Goal: Task Accomplishment & Management: Use online tool/utility

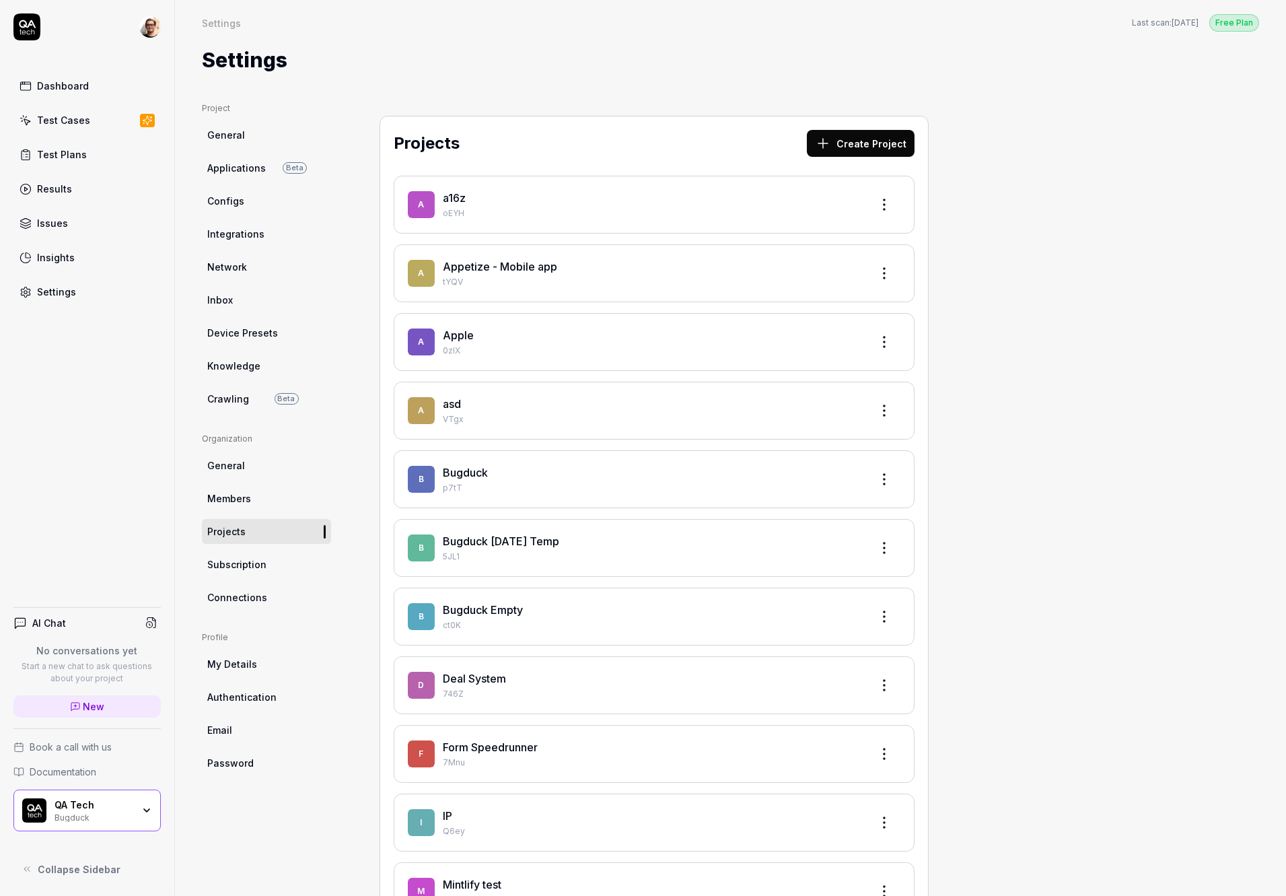
click at [85, 129] on link "Test Cases" at bounding box center [86, 120] width 147 height 26
click at [67, 179] on link "Results" at bounding box center [86, 189] width 147 height 26
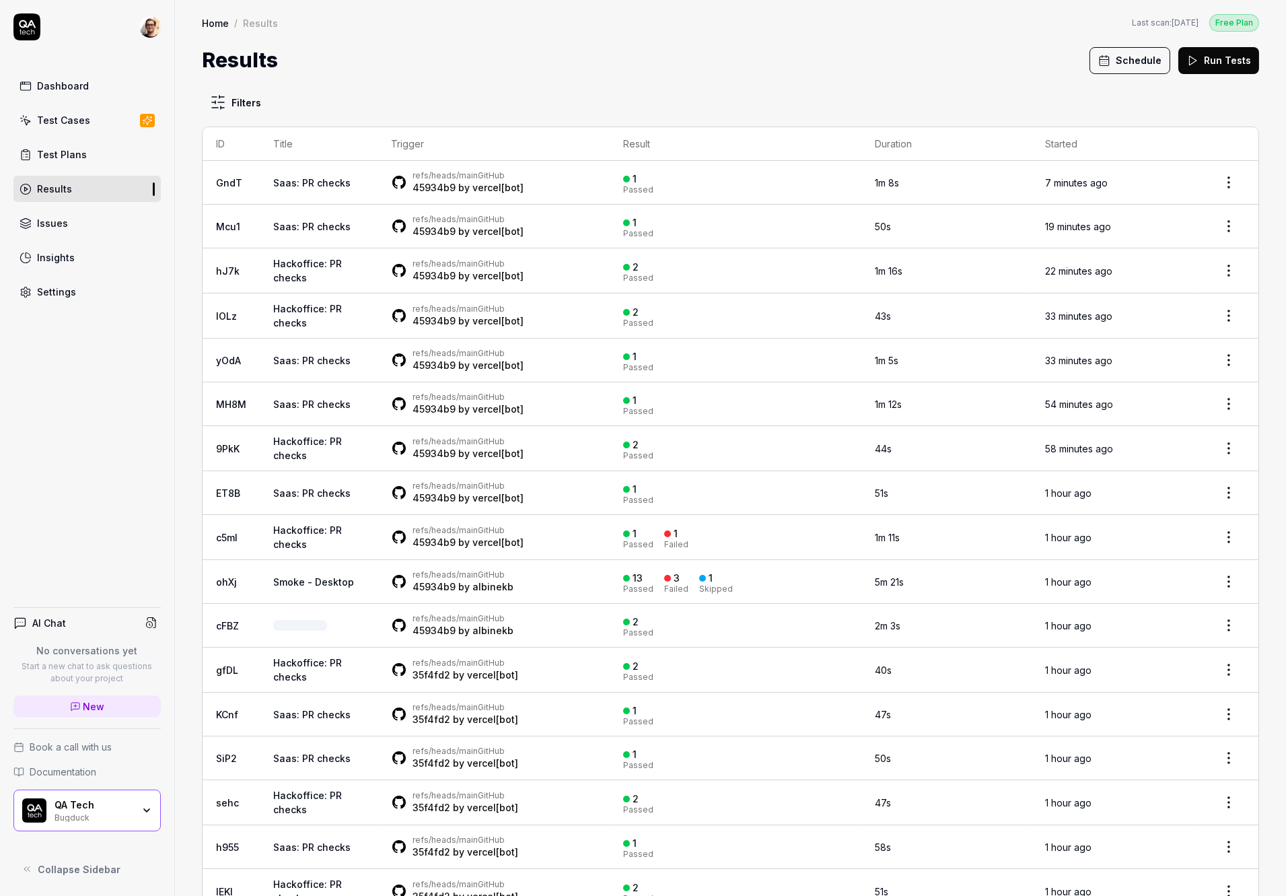
click at [332, 180] on link "Saas: PR checks" at bounding box center [311, 182] width 77 height 11
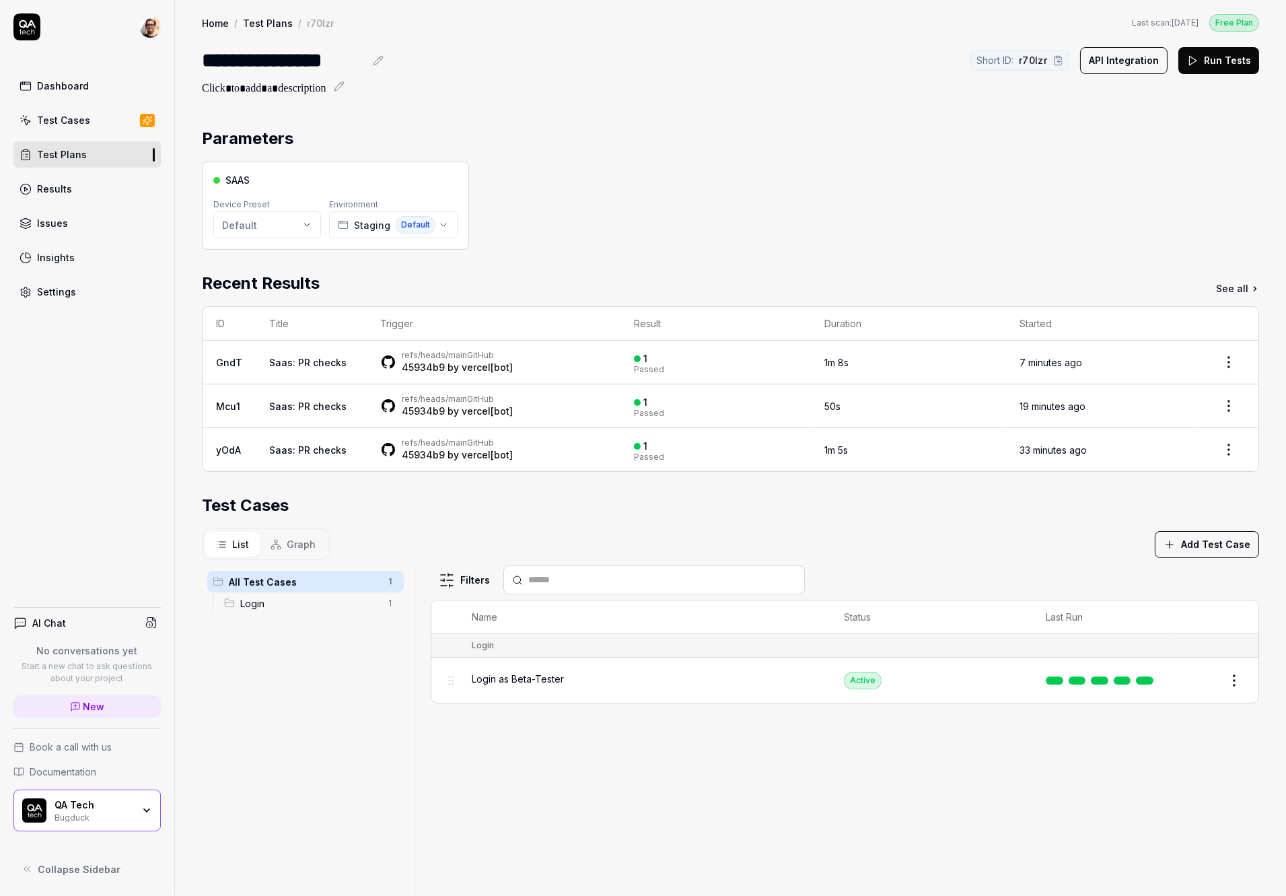
drag, startPoint x: 569, startPoint y: 490, endPoint x: 571, endPoint y: 476, distance: 13.7
click at [584, 671] on div "Login as Beta-Tester" at bounding box center [644, 680] width 345 height 29
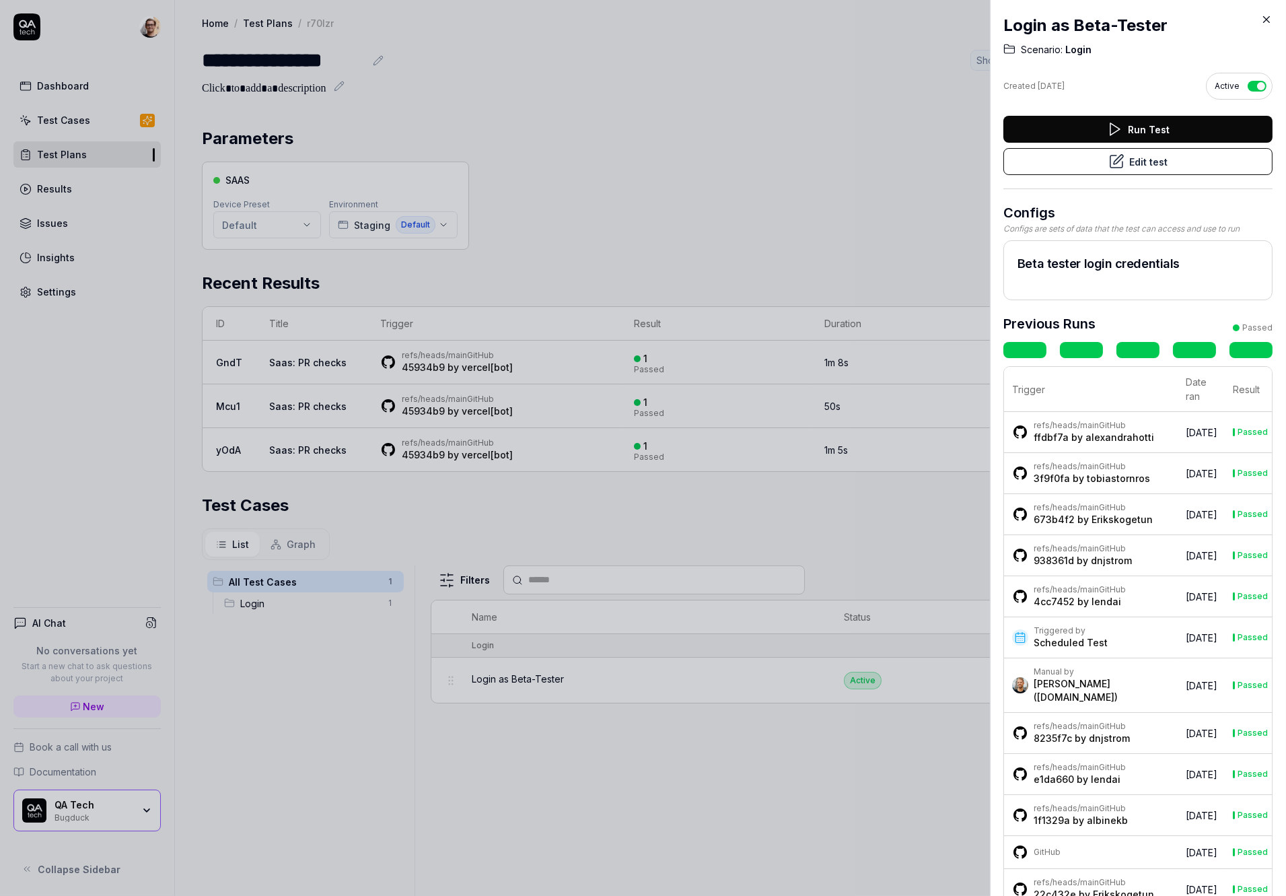
click at [1112, 431] on div "ffdbf7a by alexandrahotti" at bounding box center [1094, 437] width 120 height 13
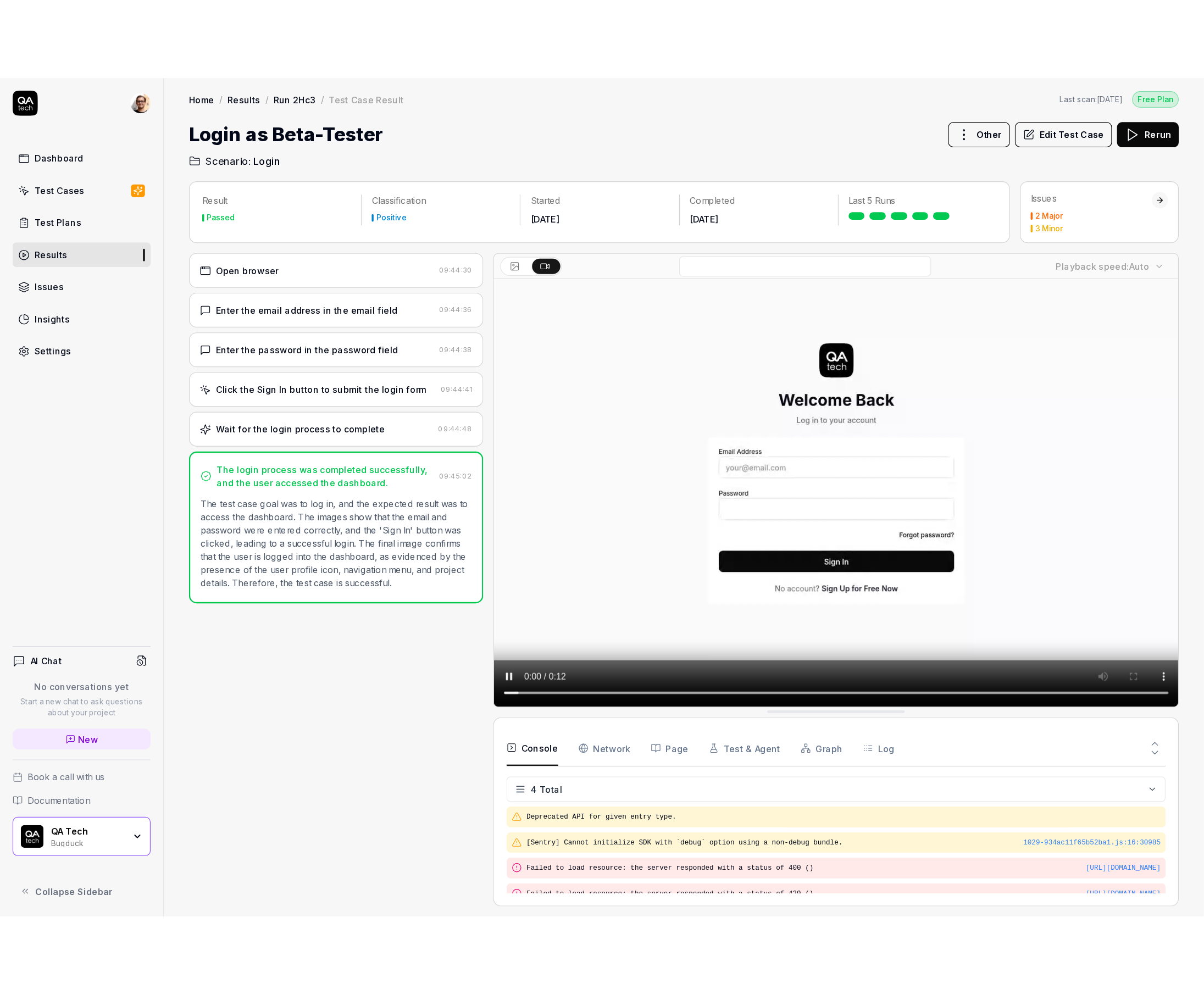
scroll to position [9, 0]
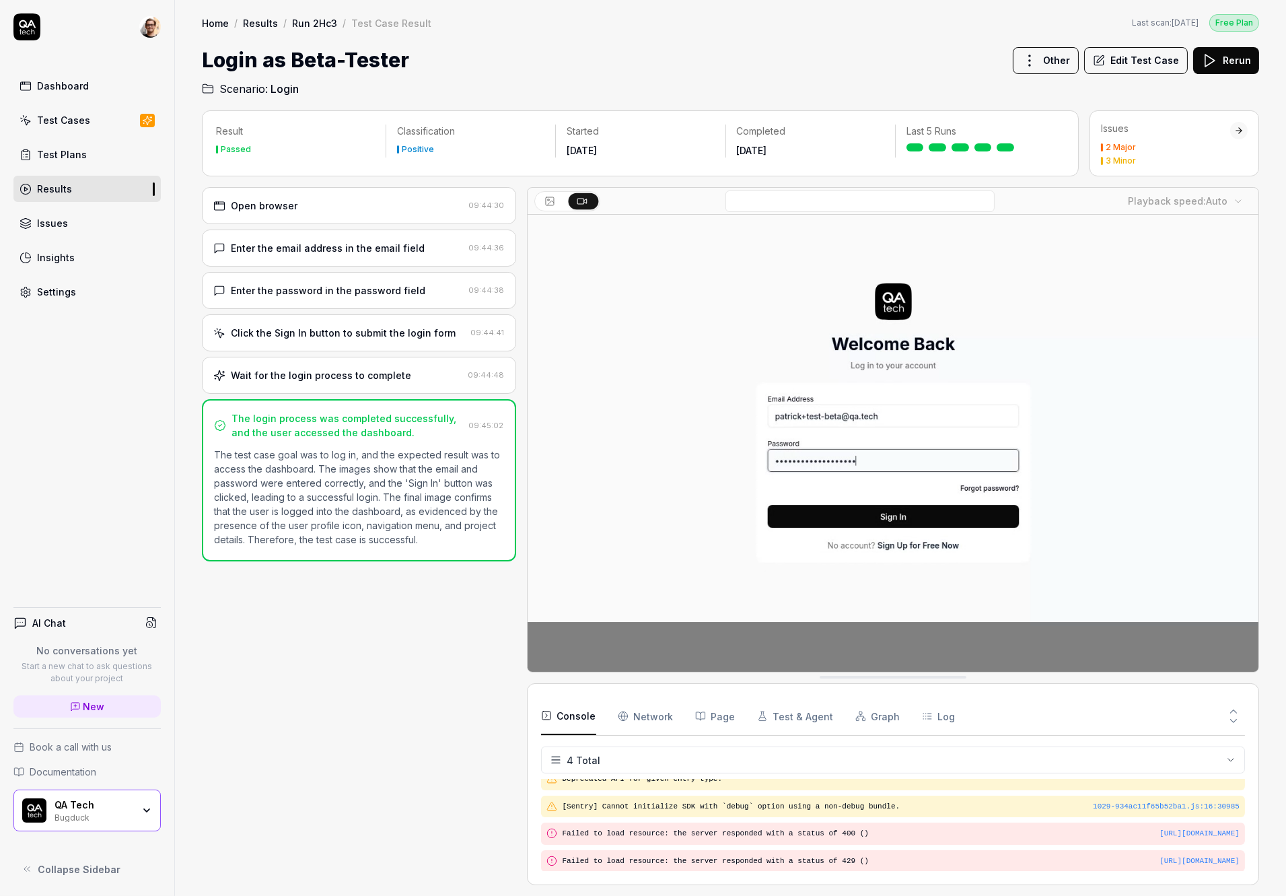
click at [364, 255] on div "Enter the email address in the email field" at bounding box center [328, 248] width 194 height 14
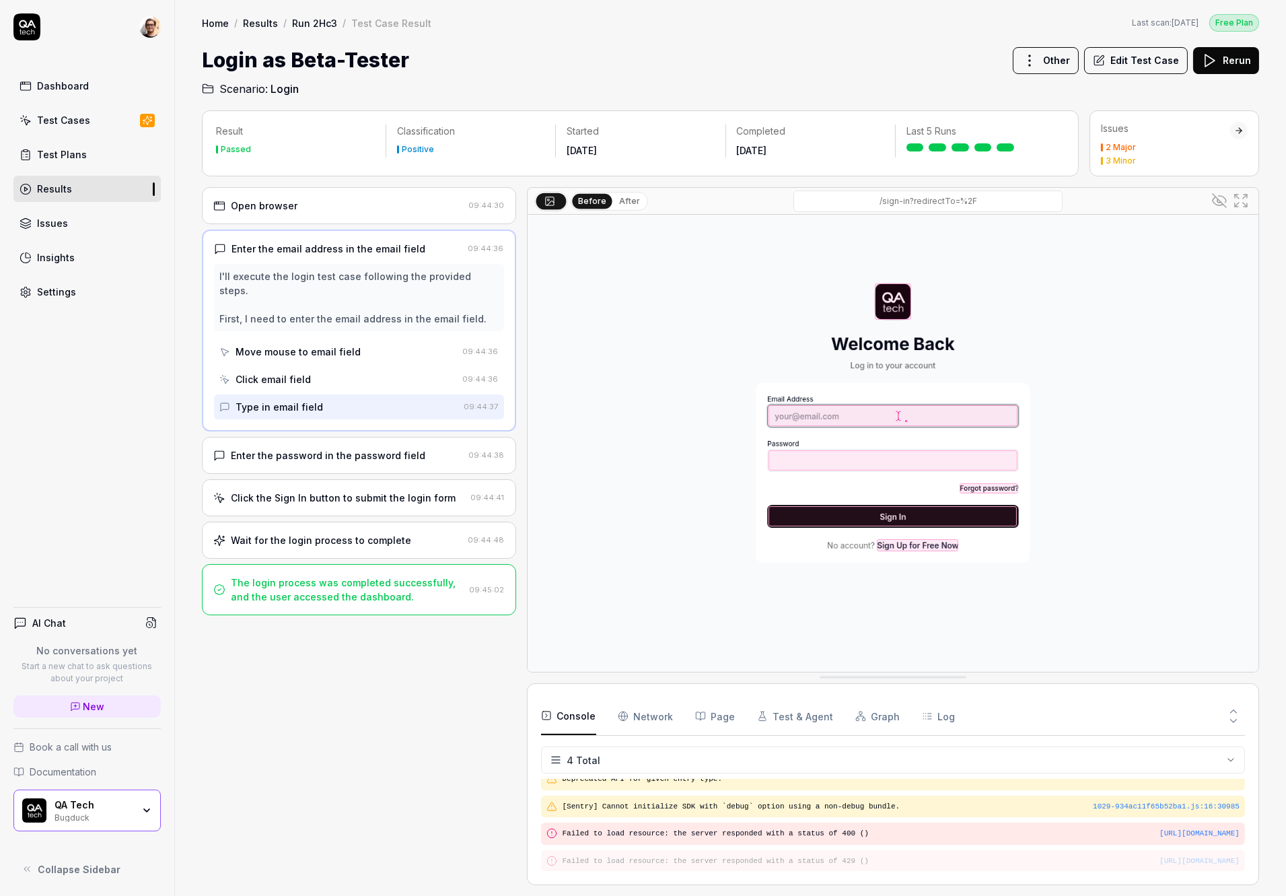
click at [351, 533] on div "Wait for the login process to complete" at bounding box center [321, 540] width 180 height 14
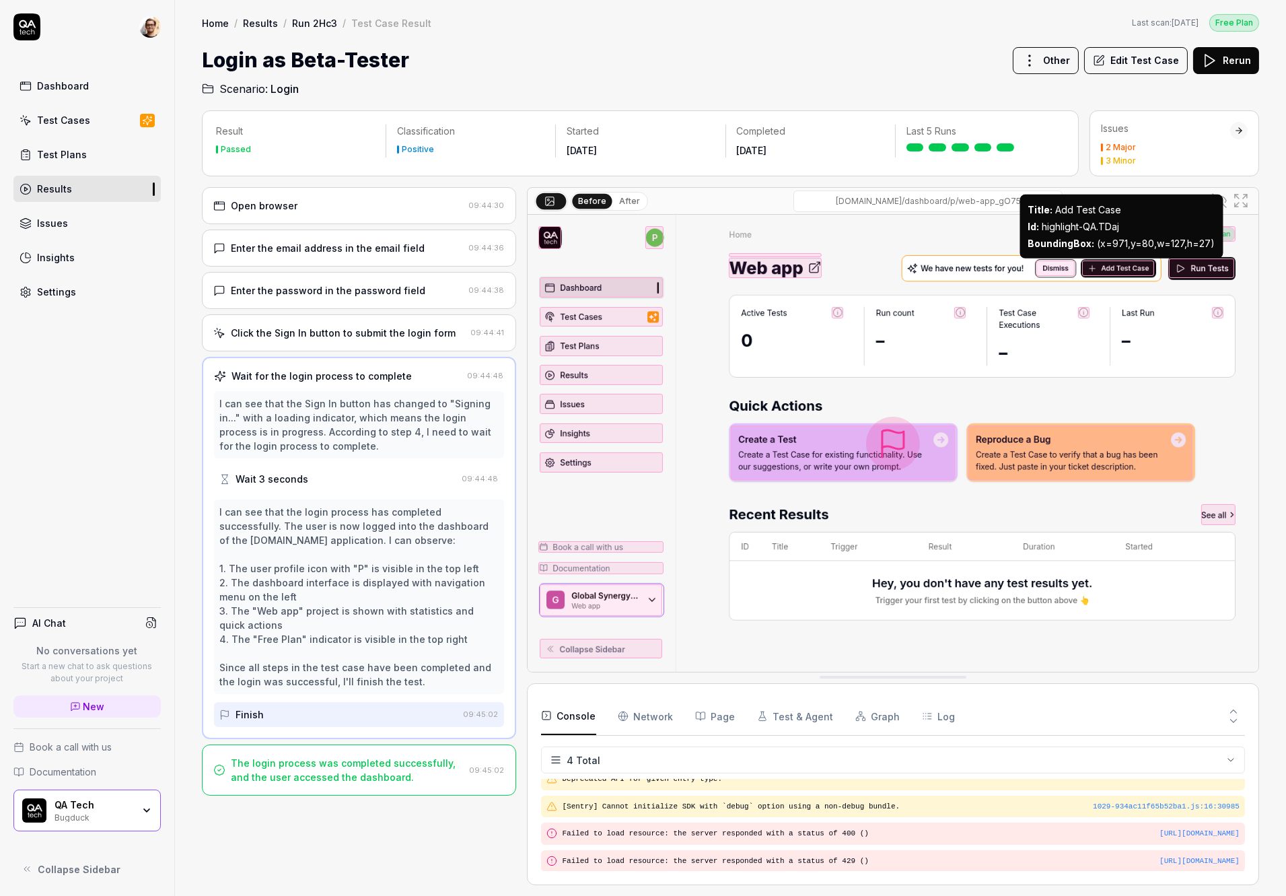
click at [888, 355] on img at bounding box center [894, 443] width 732 height 457
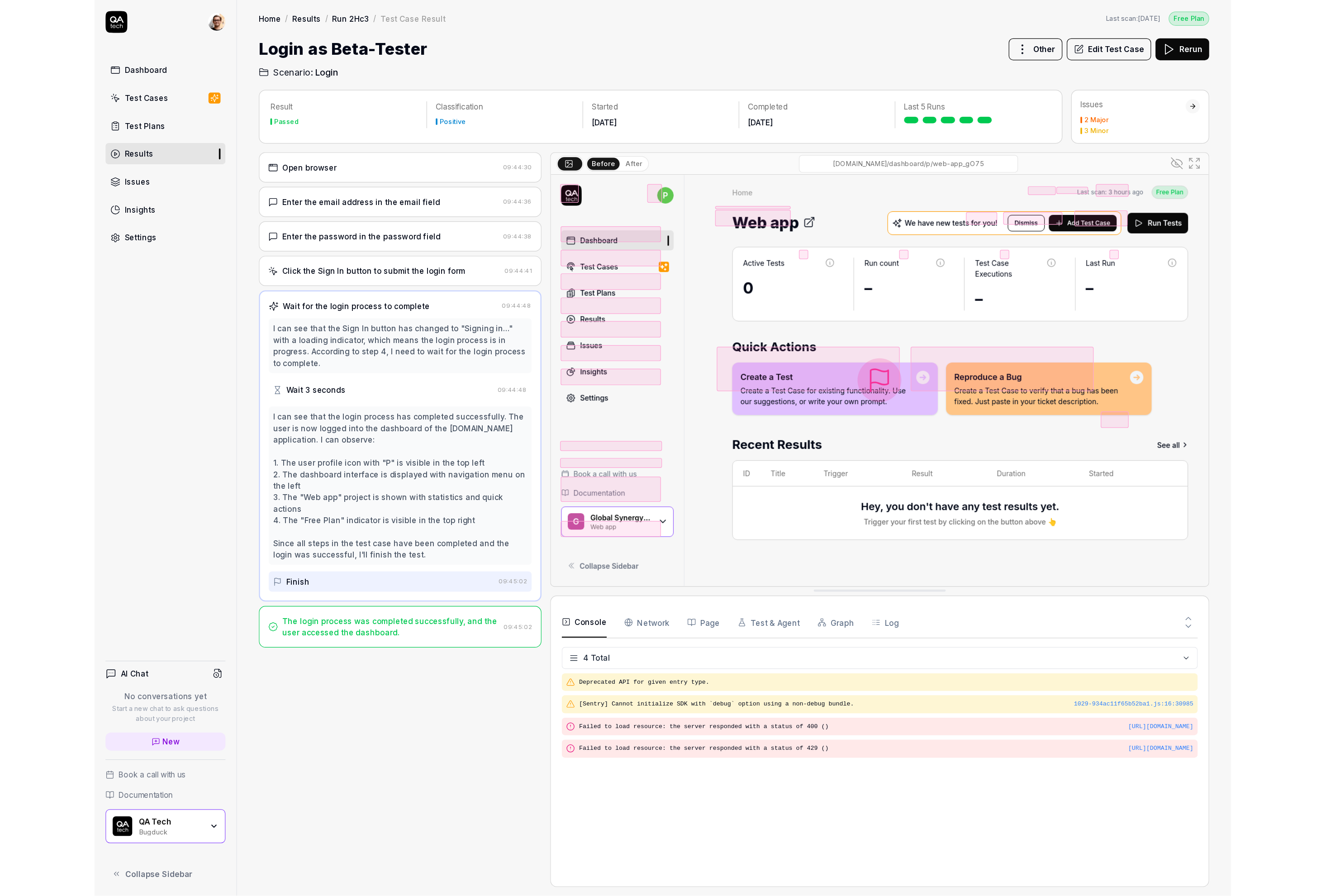
scroll to position [0, 0]
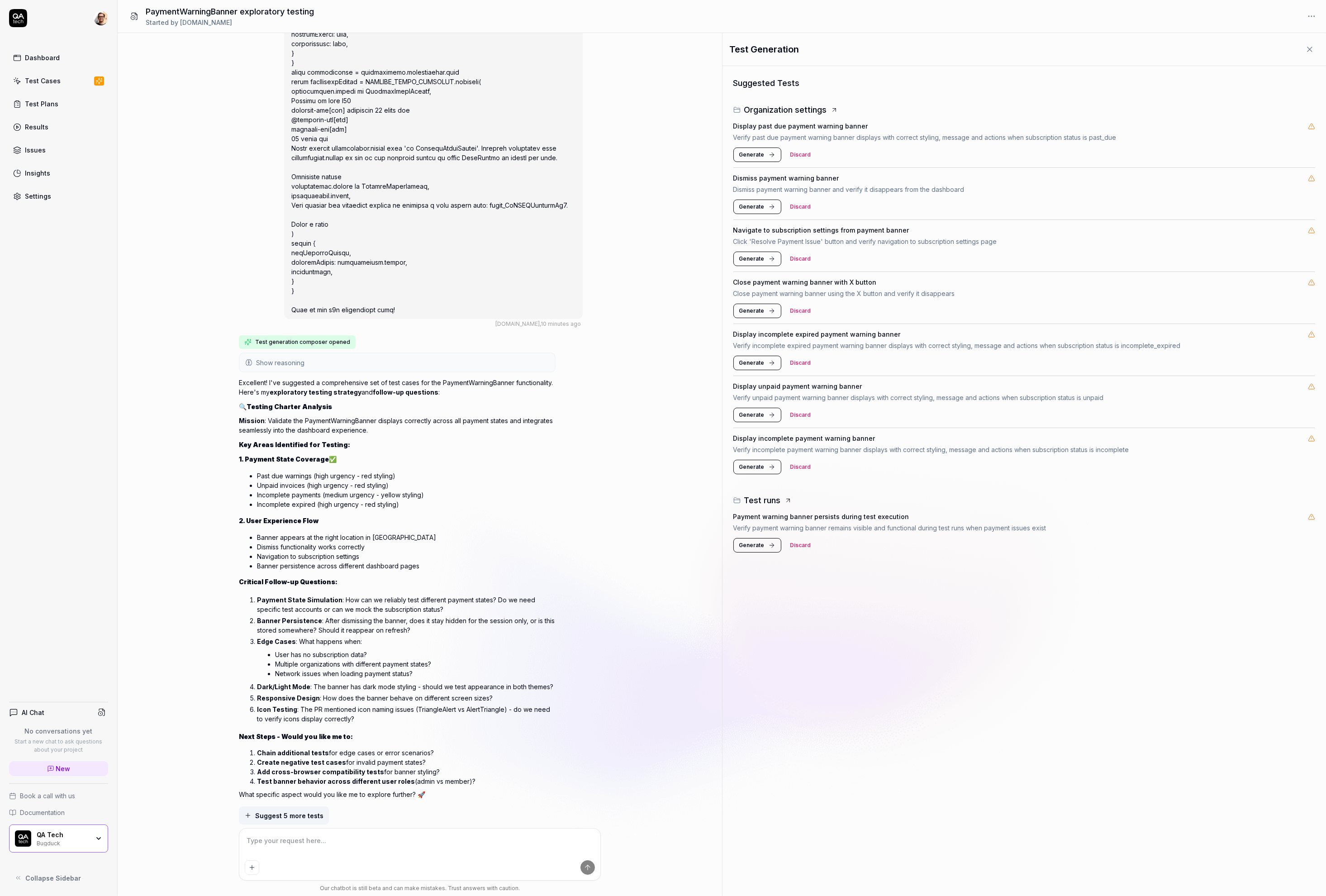
scroll to position [3001, 0]
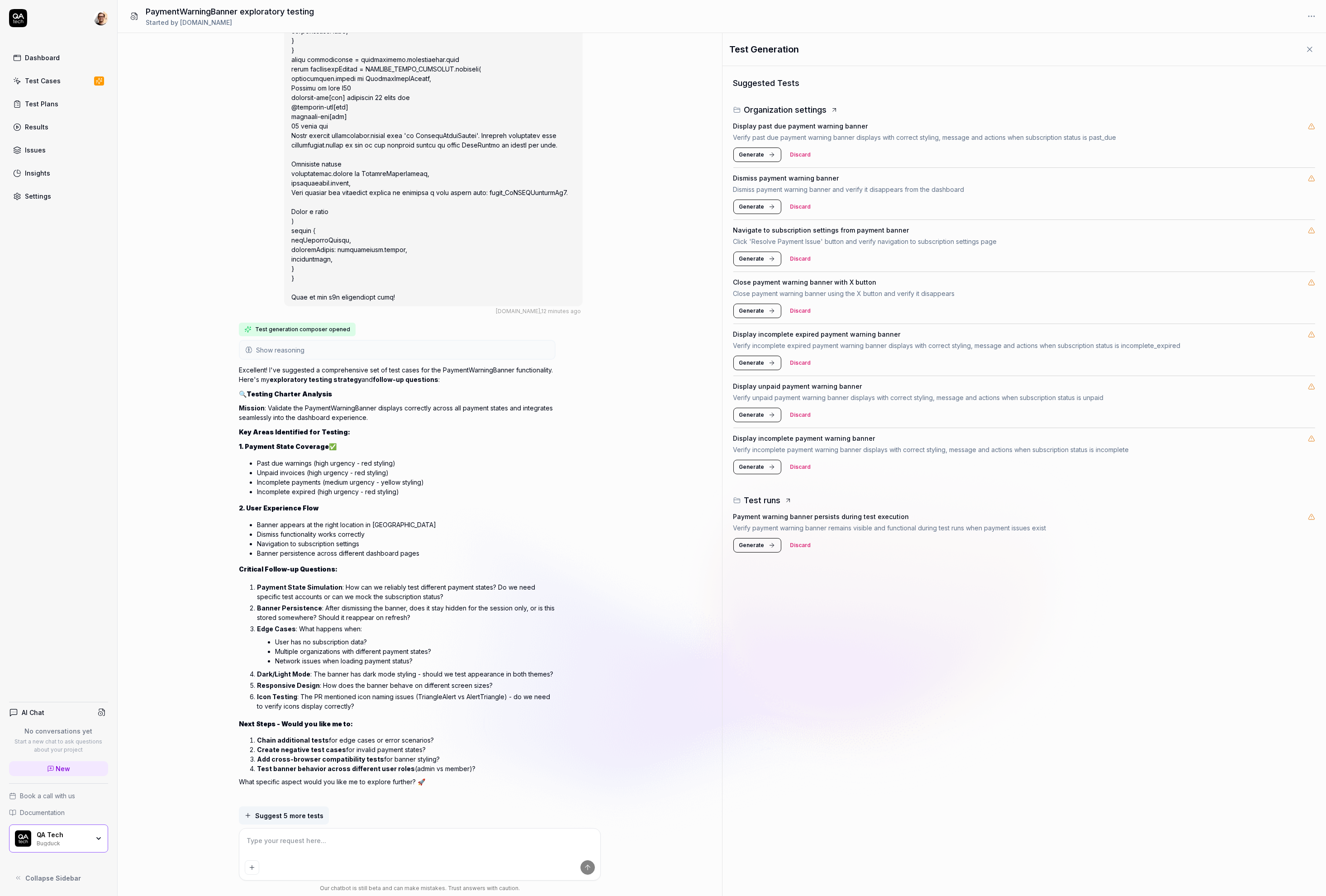
drag, startPoint x: 210, startPoint y: 594, endPoint x: 101, endPoint y: 594, distance: 109.0
click at [208, 593] on div "QA.tech , 12 minutes ago Test generation composer opened Show reasoning Great! …" at bounding box center [419, 419] width 604 height 773
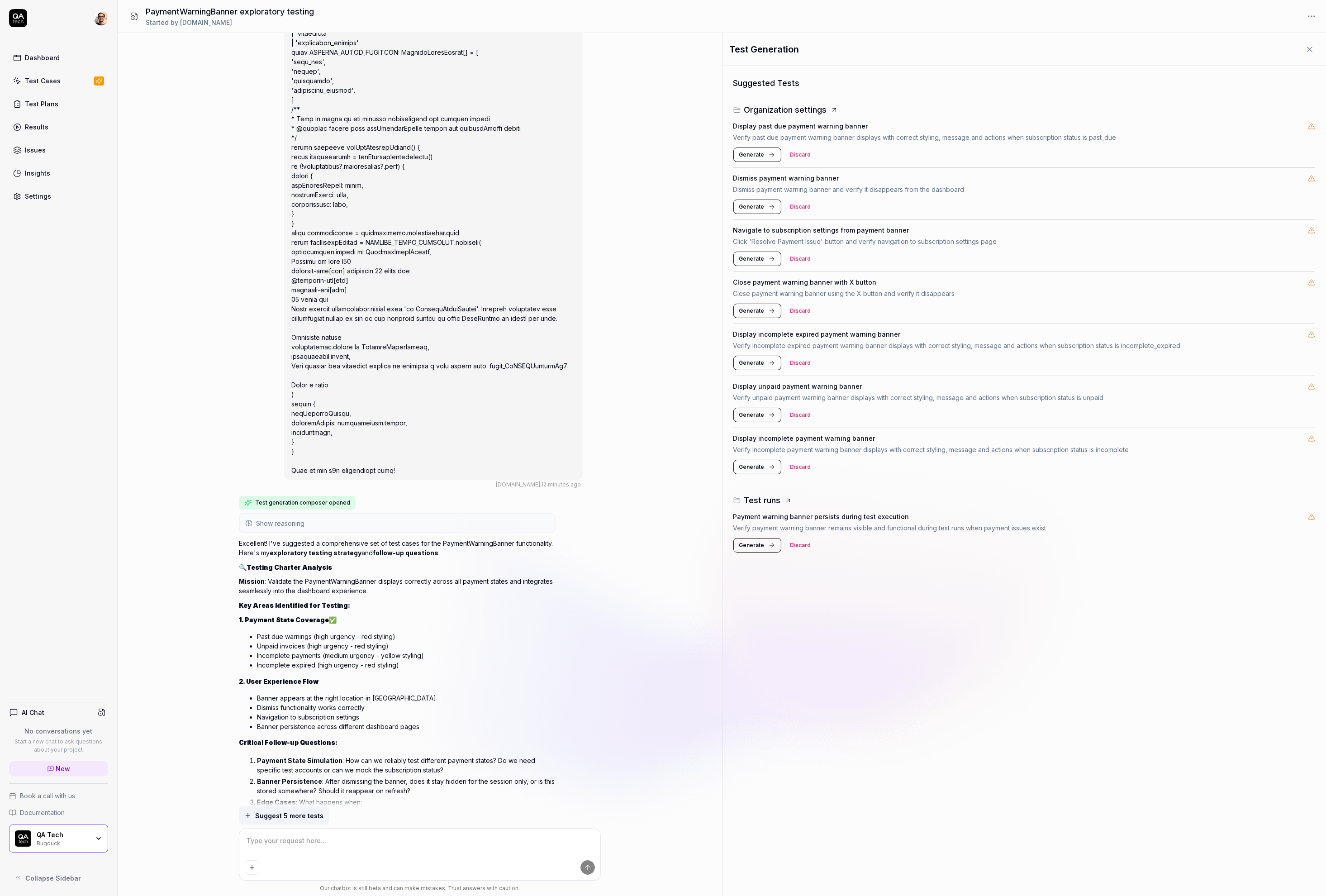
scroll to position [2817, 0]
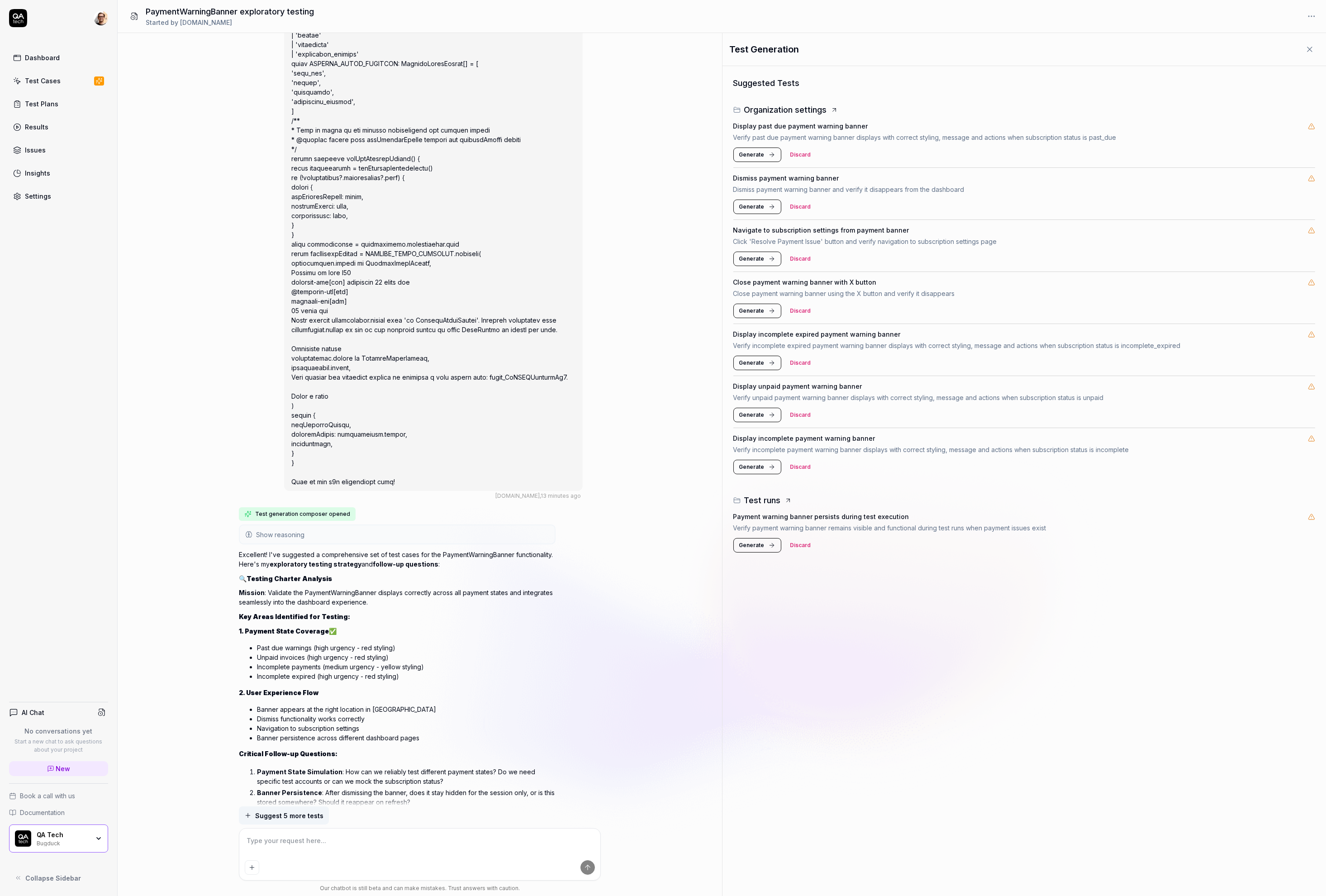
type textarea "*"
click at [167, 434] on div "QA.tech , 13 minutes ago Test generation composer opened Show reasoning Great! …" at bounding box center [419, 419] width 604 height 773
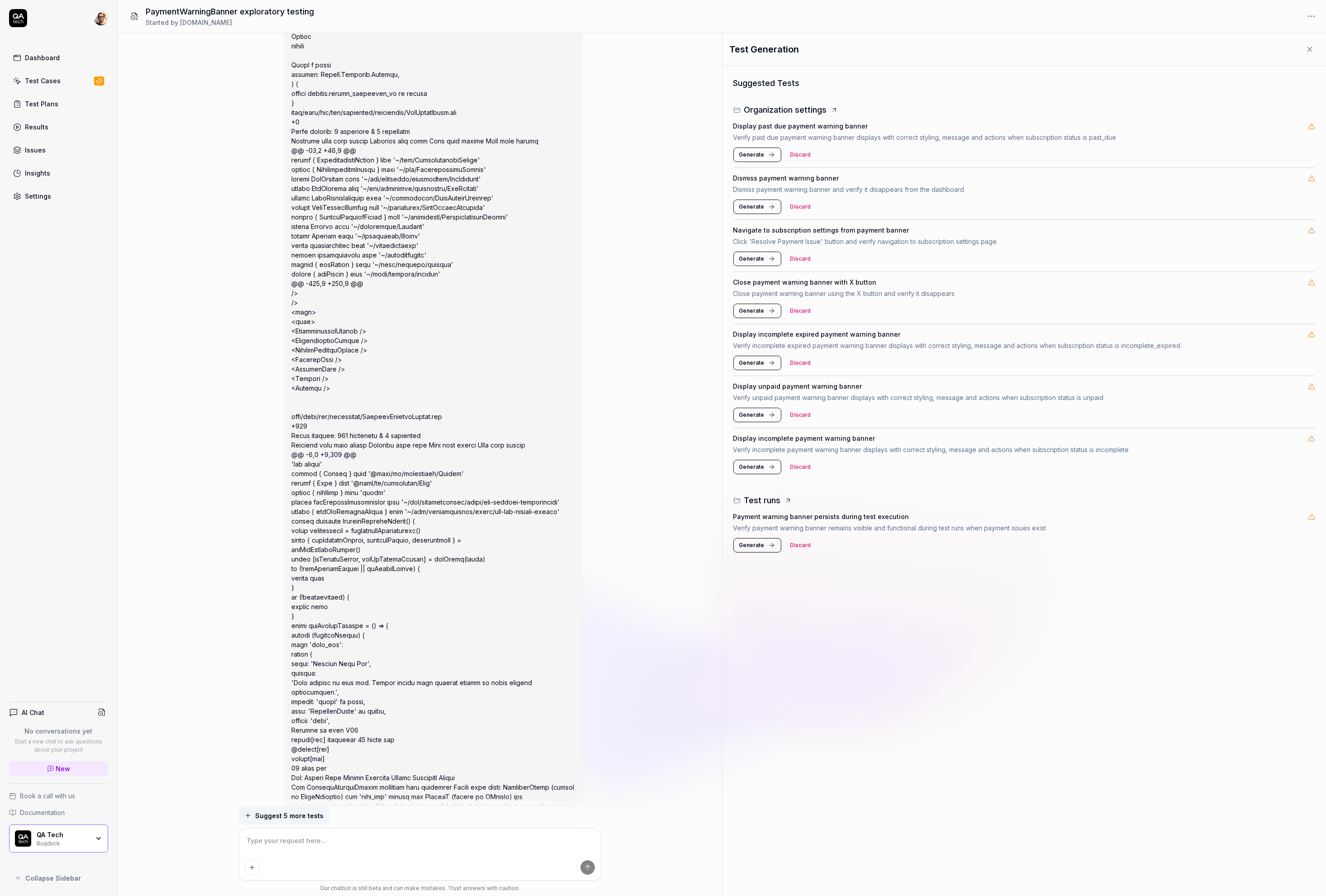
scroll to position [0, 0]
